Goal: Information Seeking & Learning: Learn about a topic

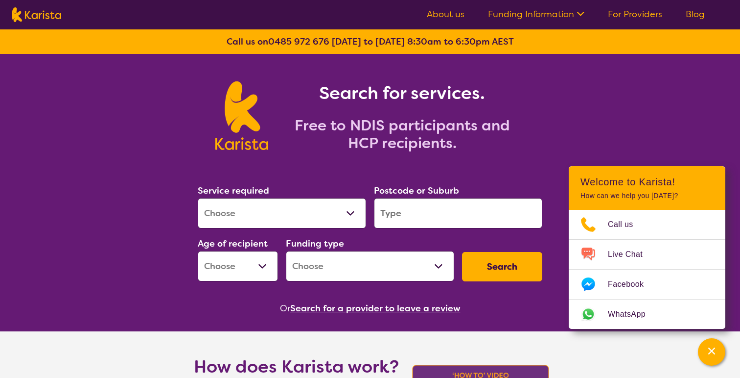
click at [533, 15] on link "Funding Information" at bounding box center [536, 14] width 96 height 12
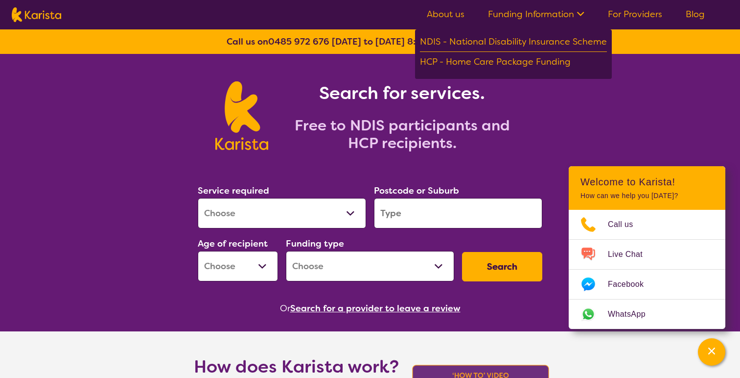
click at [441, 14] on link "About us" at bounding box center [446, 14] width 38 height 12
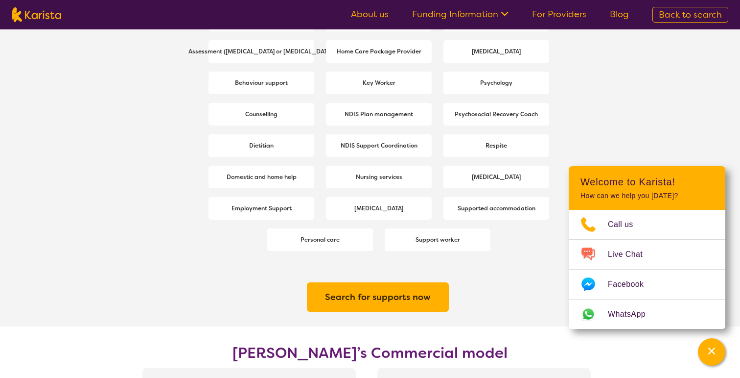
scroll to position [1390, 0]
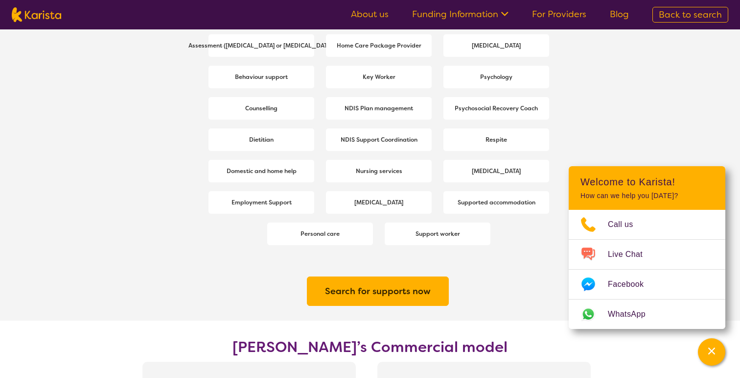
click at [407, 289] on h2 "Search for supports now" at bounding box center [378, 291] width 106 height 18
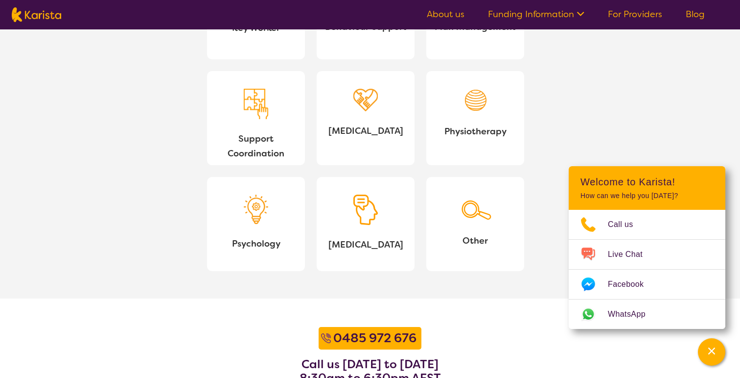
scroll to position [985, 0]
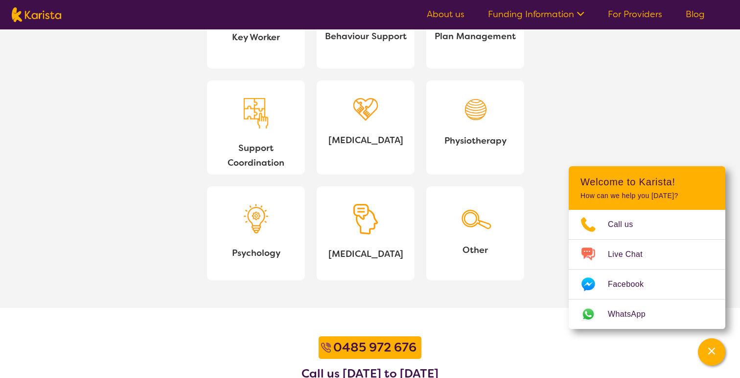
click at [362, 226] on img at bounding box center [366, 219] width 24 height 31
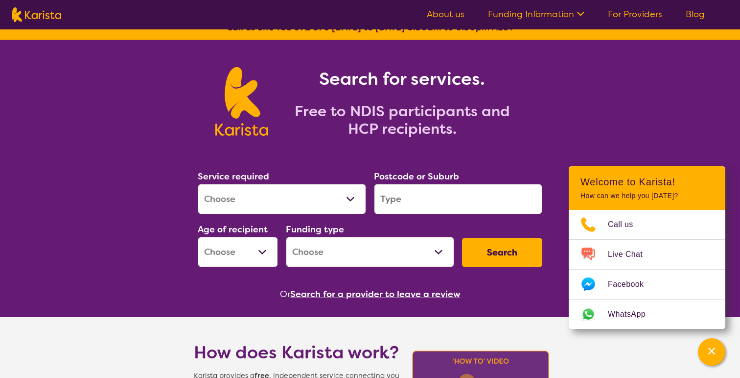
scroll to position [0, 0]
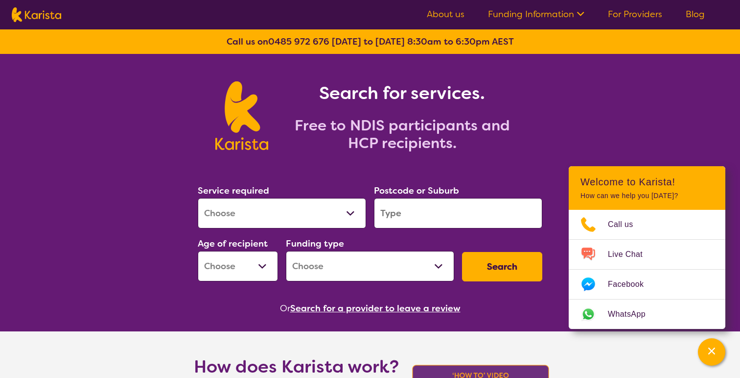
click at [456, 16] on link "About us" at bounding box center [446, 14] width 38 height 12
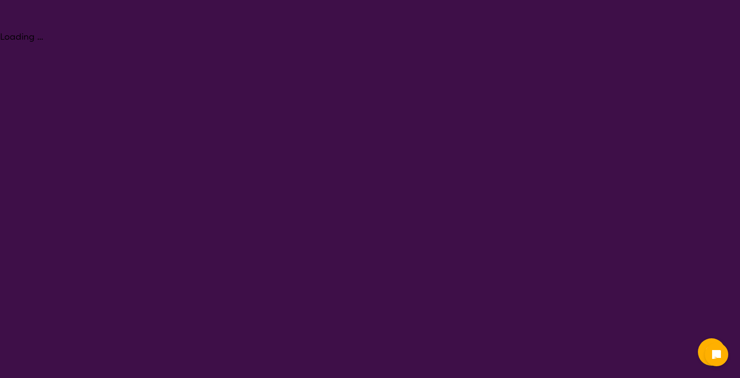
select select "[MEDICAL_DATA]"
select select "NDIS"
select select "[MEDICAL_DATA]"
select select "NDIS"
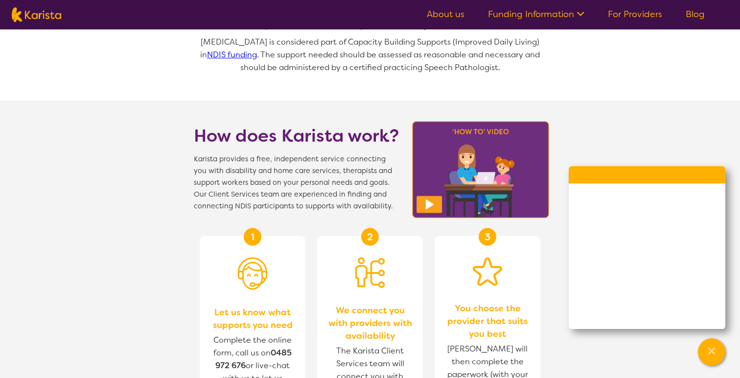
scroll to position [786, 0]
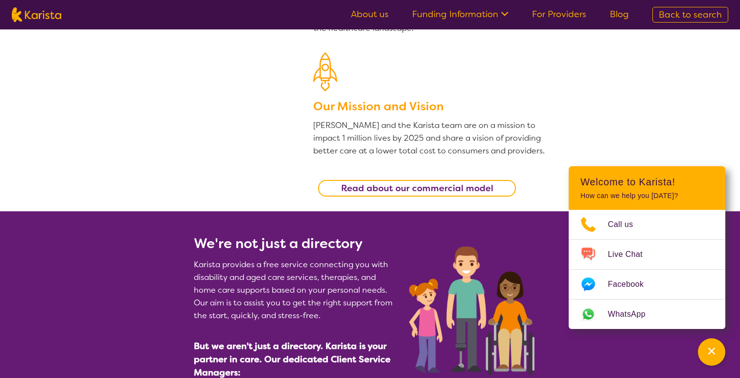
scroll to position [239, 0]
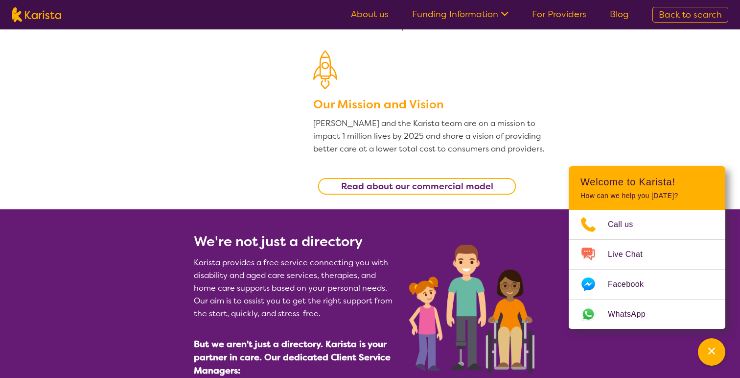
click at [485, 181] on b "Read about our commercial model" at bounding box center [417, 186] width 152 height 12
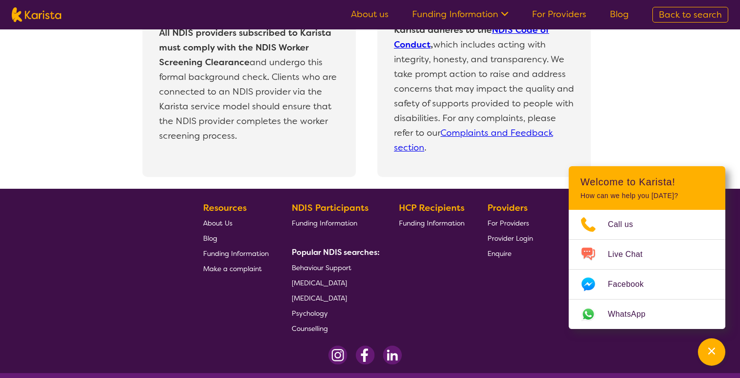
scroll to position [2161, 0]
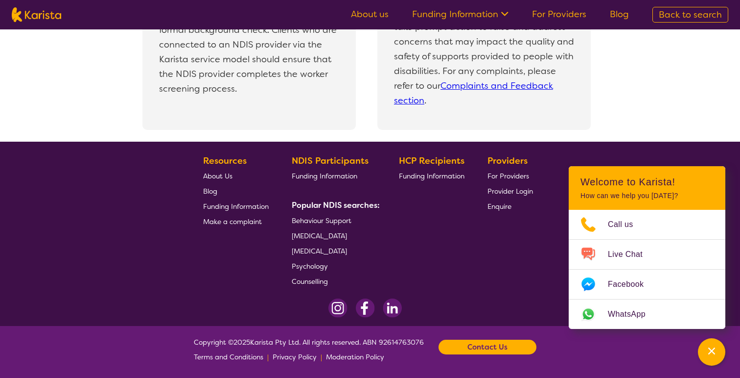
click at [36, 15] on img at bounding box center [36, 14] width 49 height 15
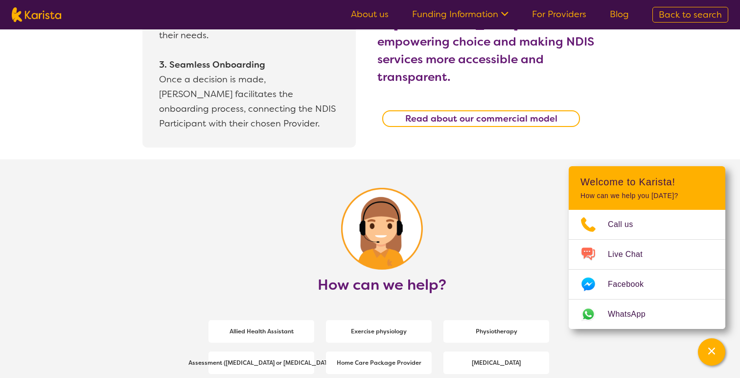
select select "[MEDICAL_DATA]"
select select "NDIS"
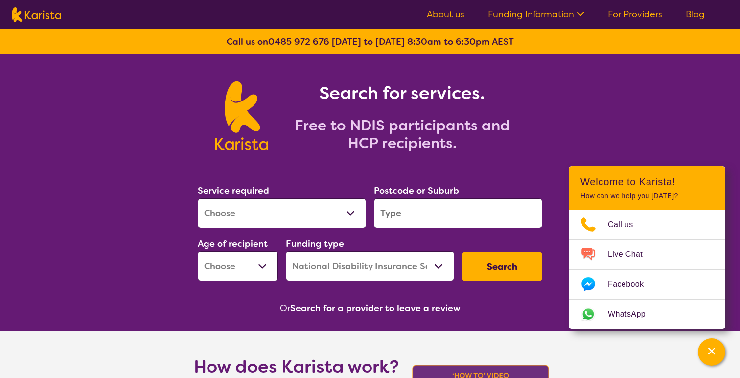
click at [36, 15] on img at bounding box center [36, 14] width 49 height 15
click at [369, 139] on h2 "Free to NDIS participants and HCP recipients." at bounding box center [402, 134] width 245 height 35
click at [493, 266] on button "Search" at bounding box center [502, 266] width 80 height 29
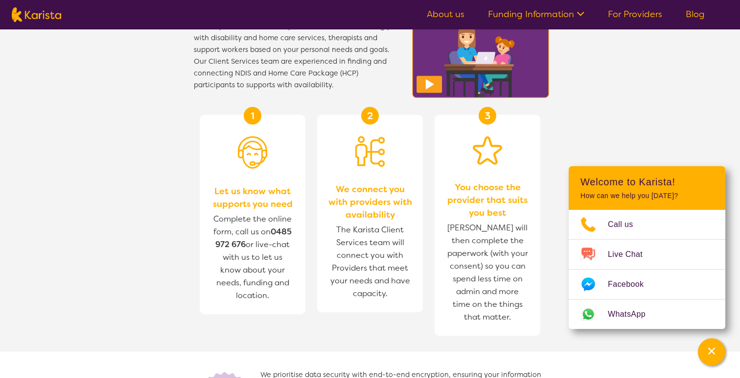
scroll to position [369, 0]
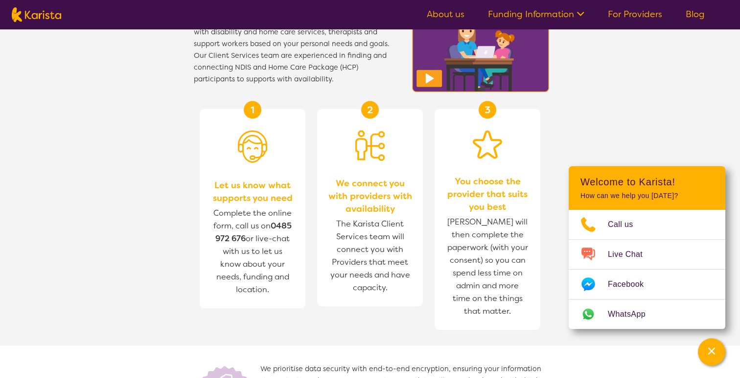
type input "#ffb000"
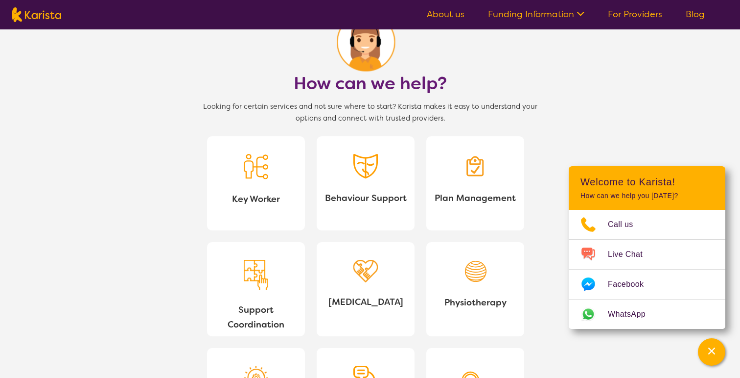
scroll to position [815, 0]
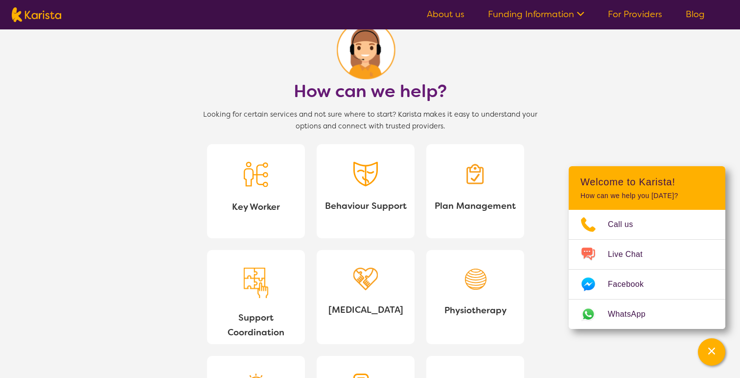
click at [266, 190] on div at bounding box center [256, 177] width 24 height 30
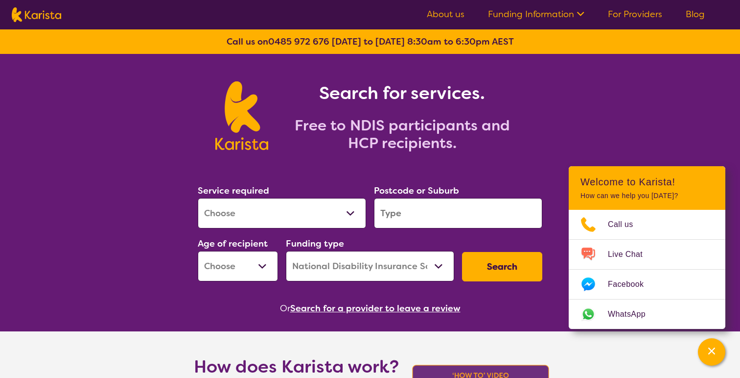
scroll to position [0, 0]
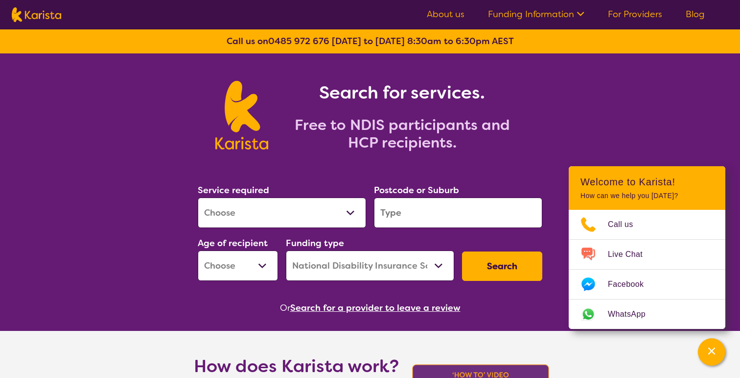
click at [573, 12] on link "Funding Information" at bounding box center [536, 14] width 96 height 12
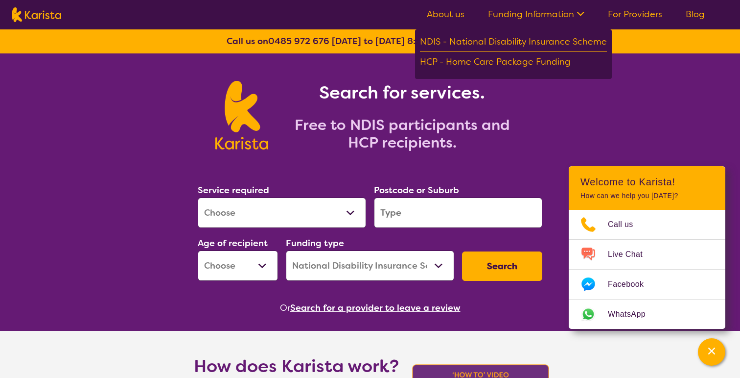
click at [573, 12] on link "Funding Information" at bounding box center [536, 14] width 96 height 12
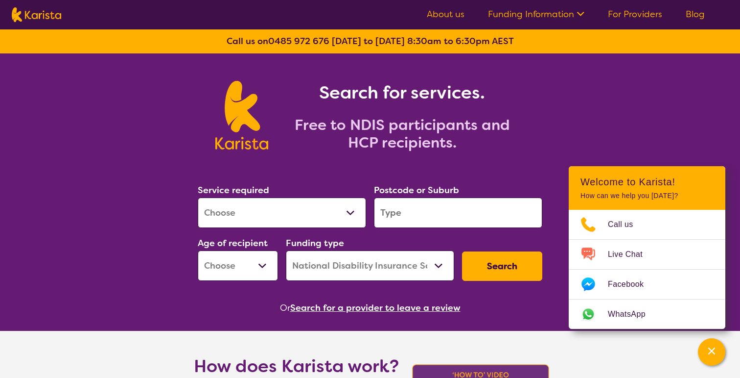
click at [649, 19] on link "For Providers" at bounding box center [635, 14] width 54 height 12
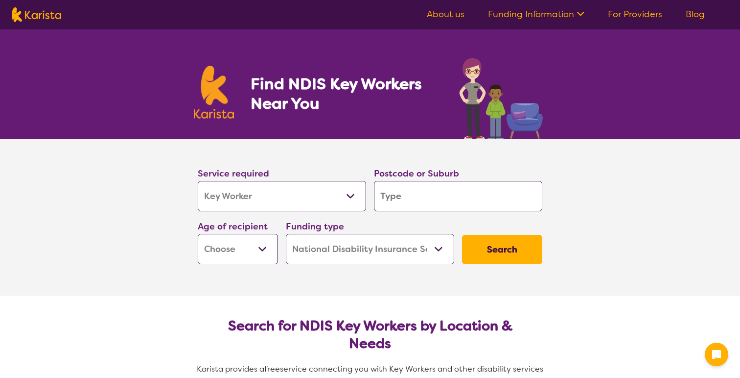
select select "Key Worker"
select select "NDIS"
select select "Key Worker"
select select "NDIS"
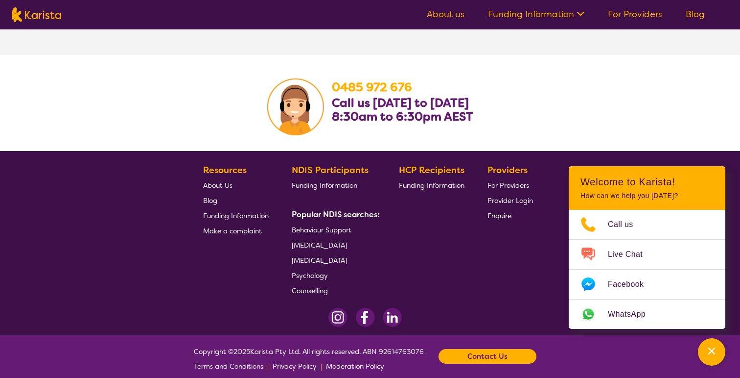
scroll to position [1528, 0]
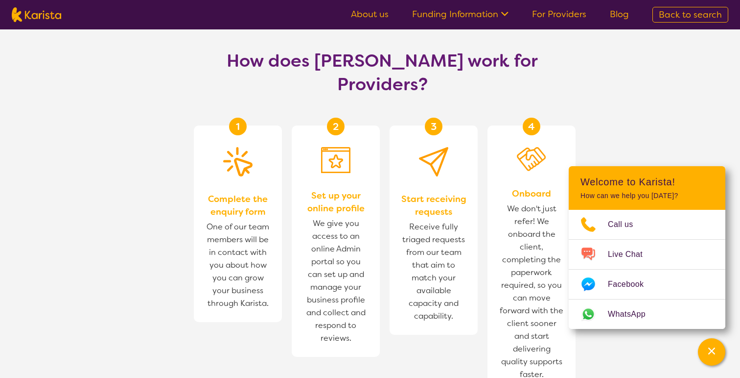
scroll to position [805, 0]
